Goal: Transaction & Acquisition: Purchase product/service

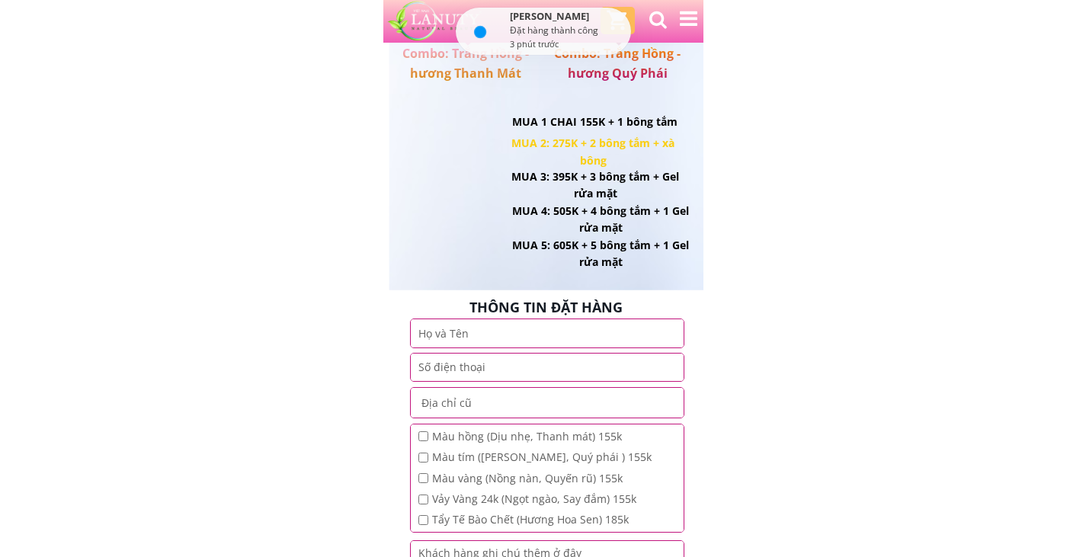
scroll to position [1946, 0]
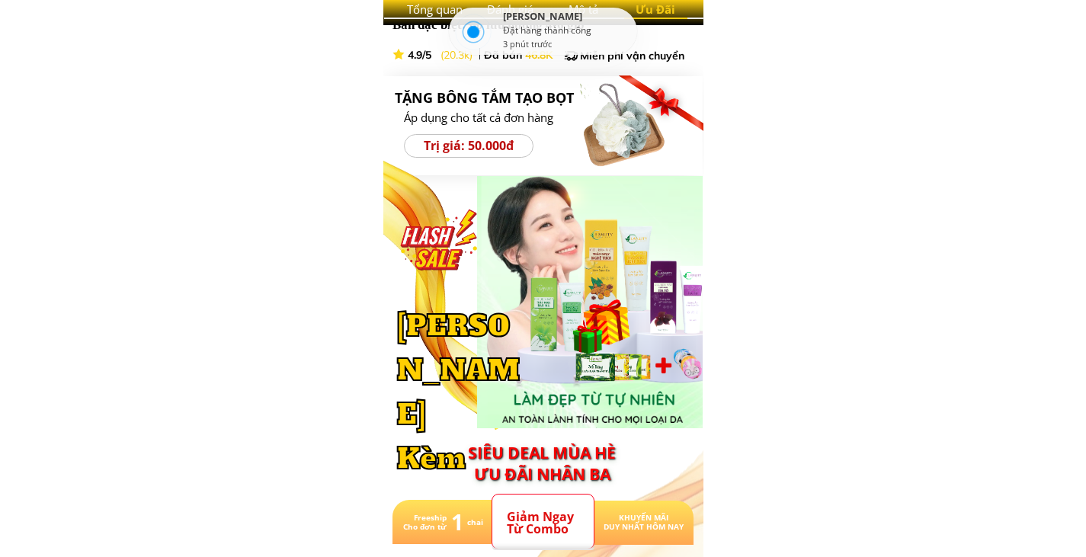
scroll to position [413, 0]
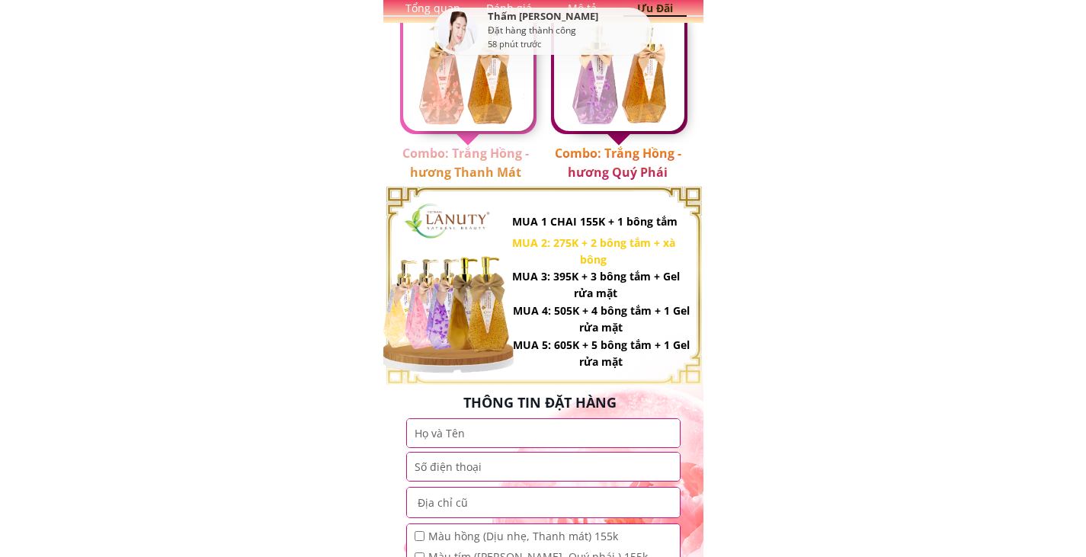
scroll to position [1198, 0]
